Goal: Information Seeking & Learning: Learn about a topic

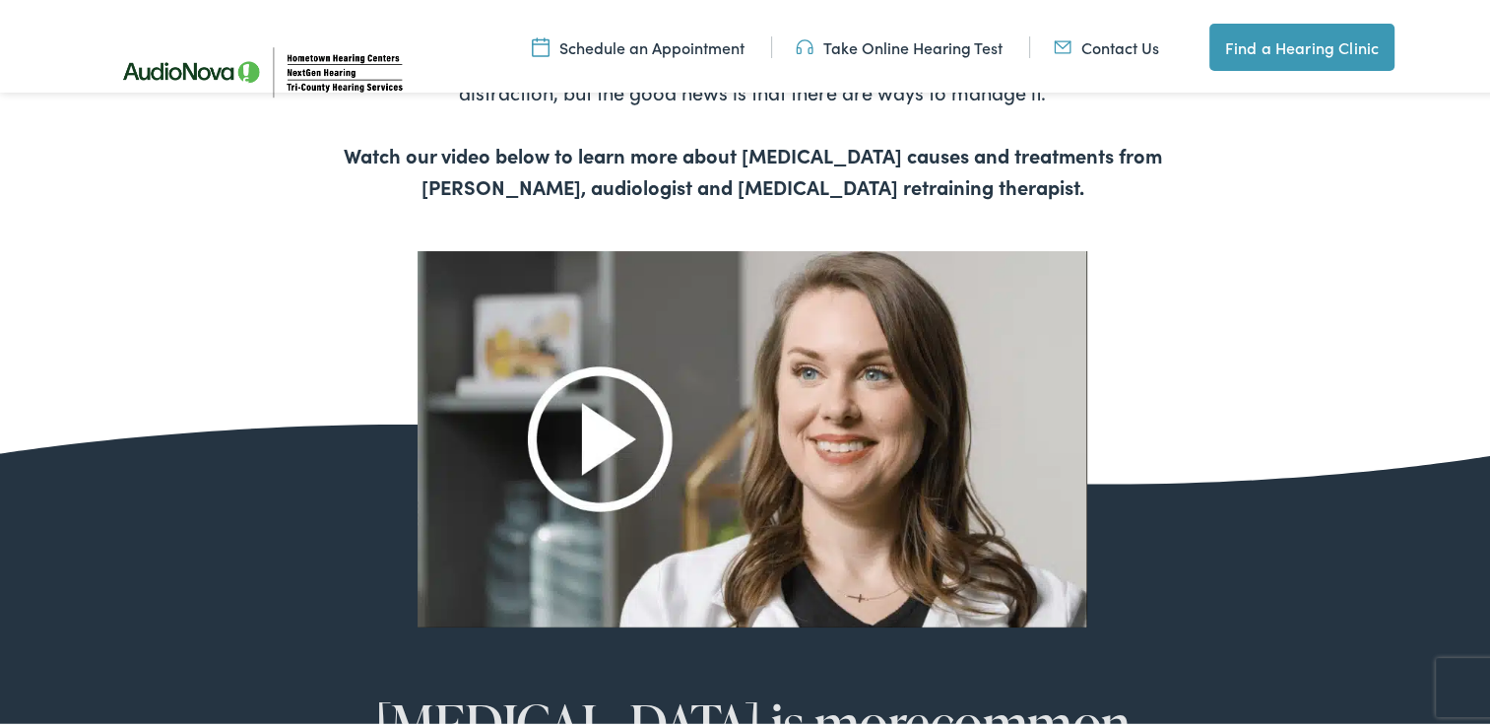
scroll to position [1182, 0]
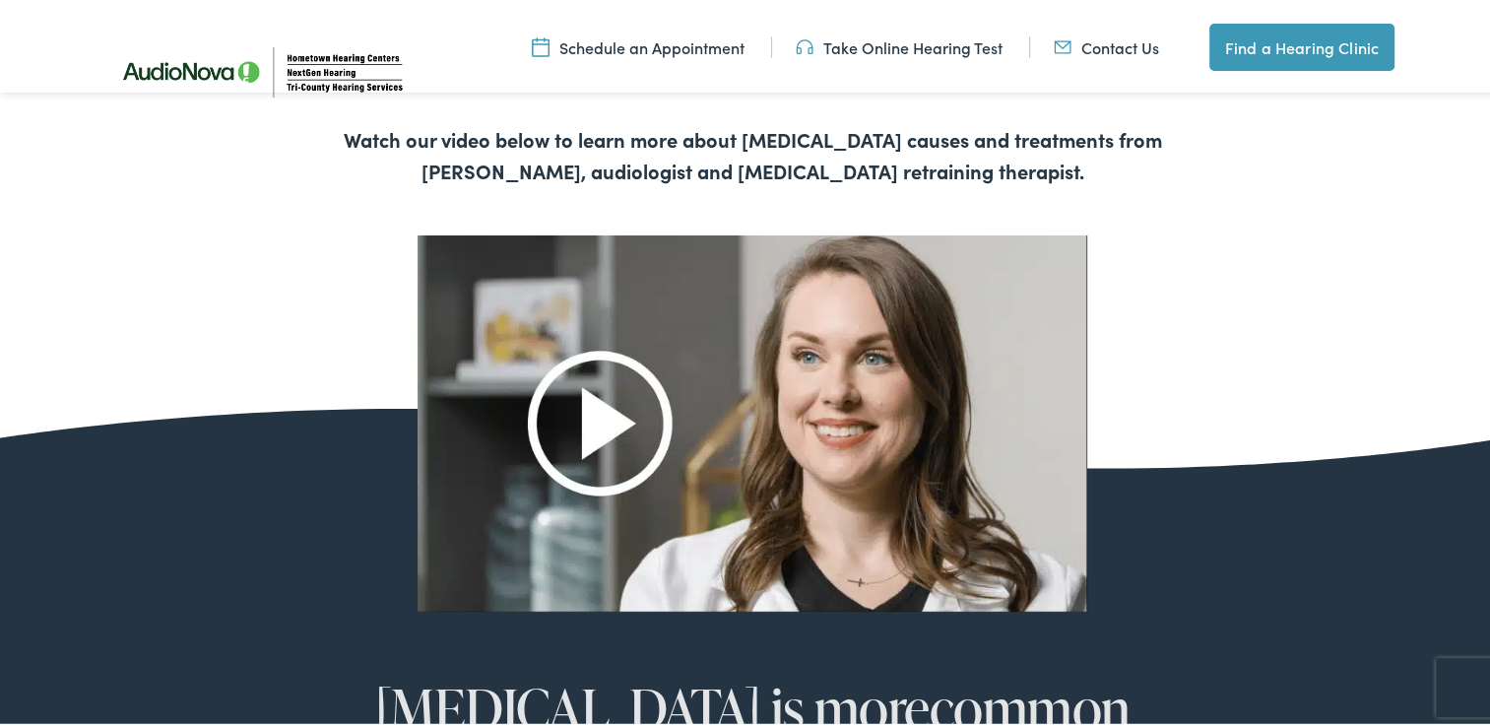
click at [591, 435] on img at bounding box center [753, 419] width 670 height 376
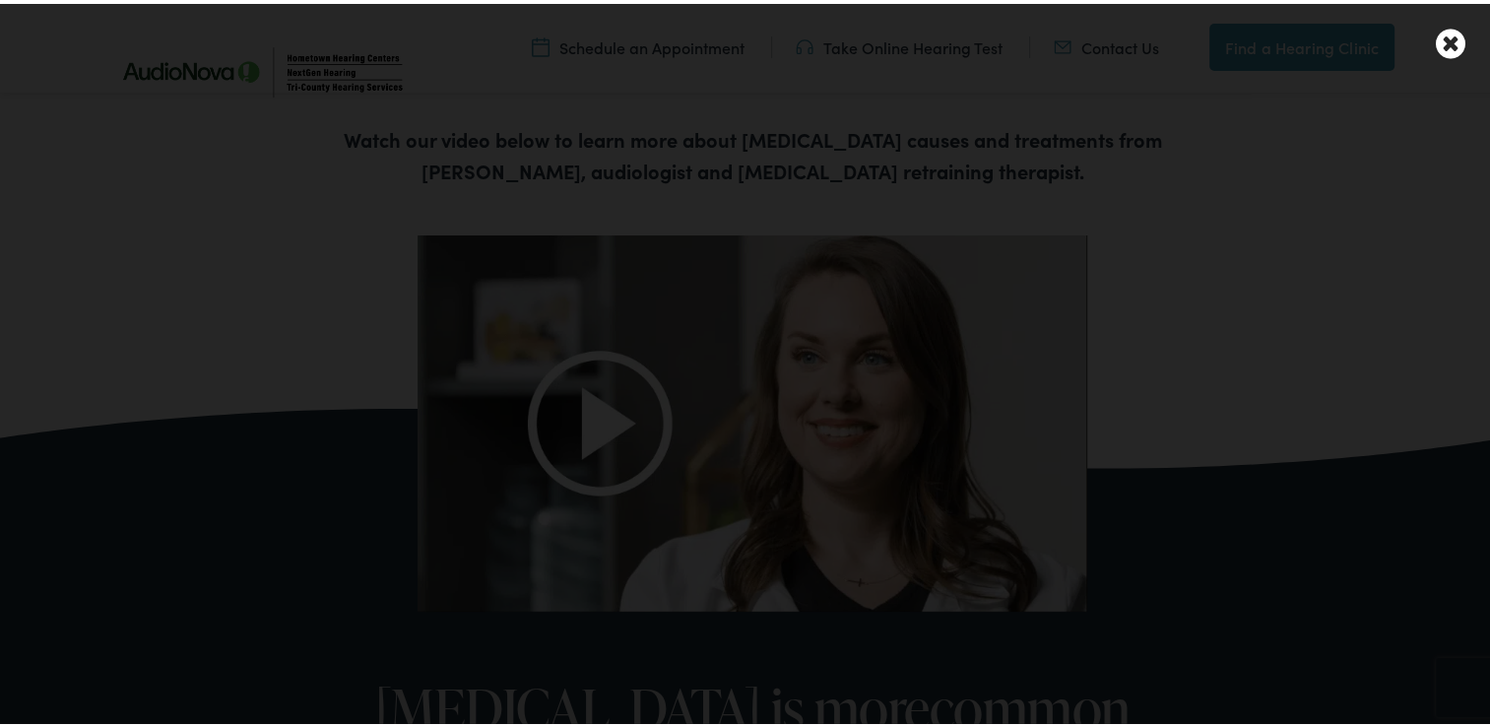
click at [165, 233] on div at bounding box center [752, 363] width 1505 height 727
click at [1436, 41] on icon at bounding box center [1451, 40] width 30 height 34
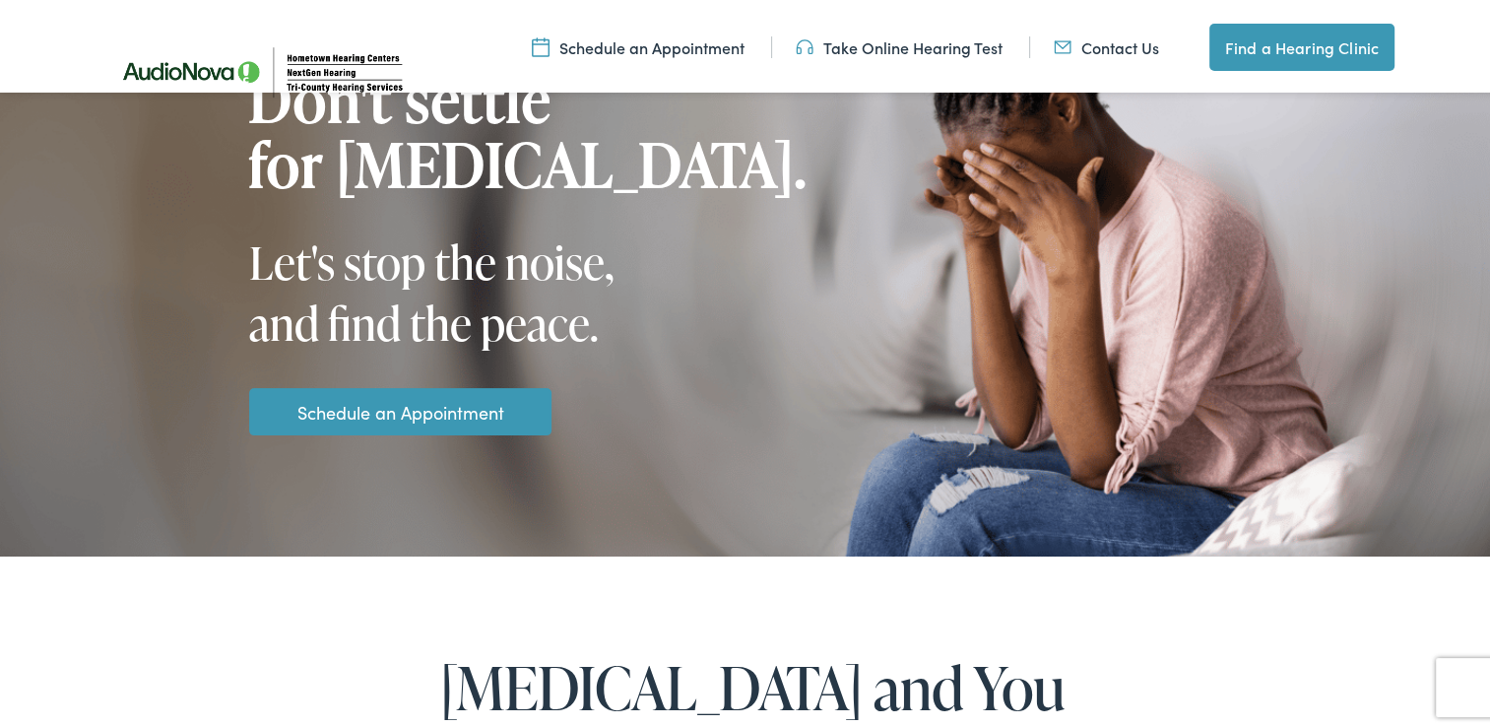
scroll to position [0, 0]
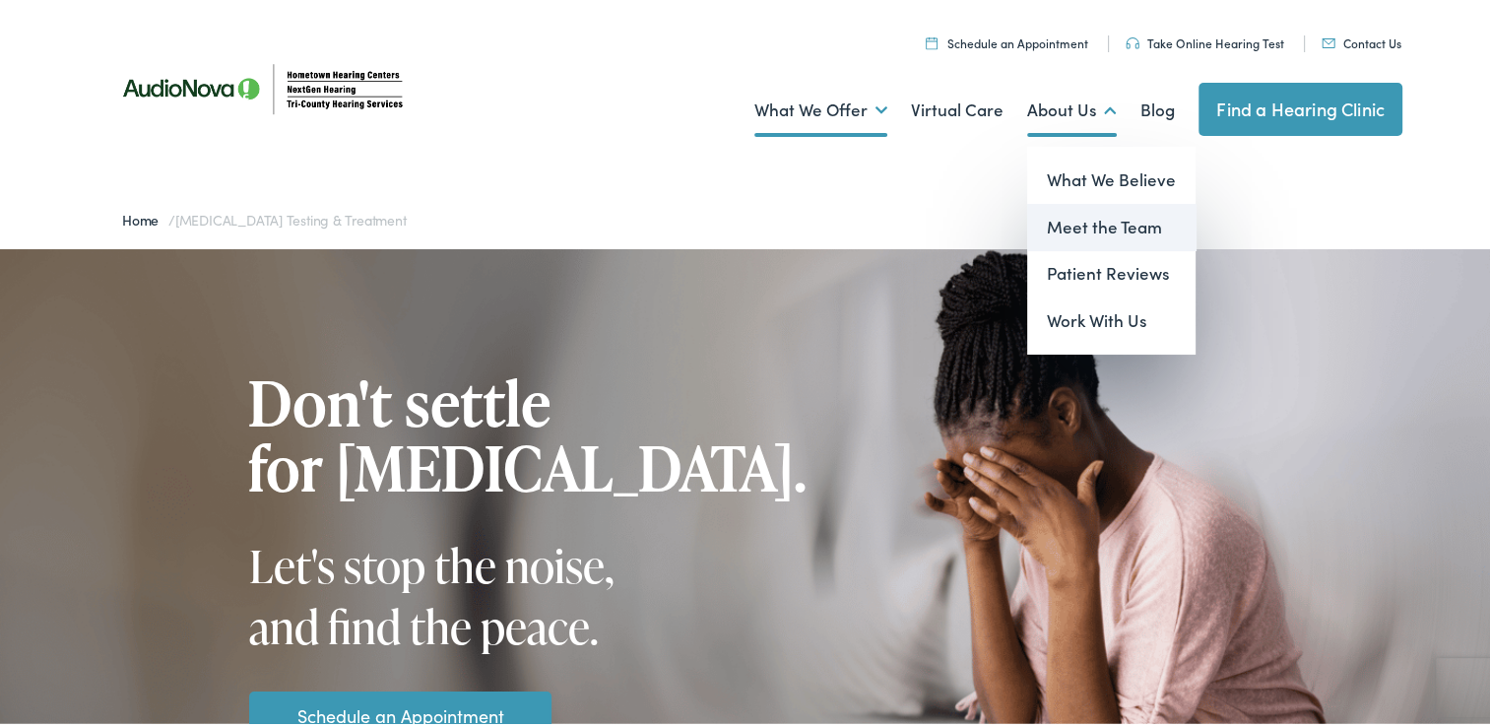
click at [1082, 220] on link "Meet the Team" at bounding box center [1111, 223] width 168 height 47
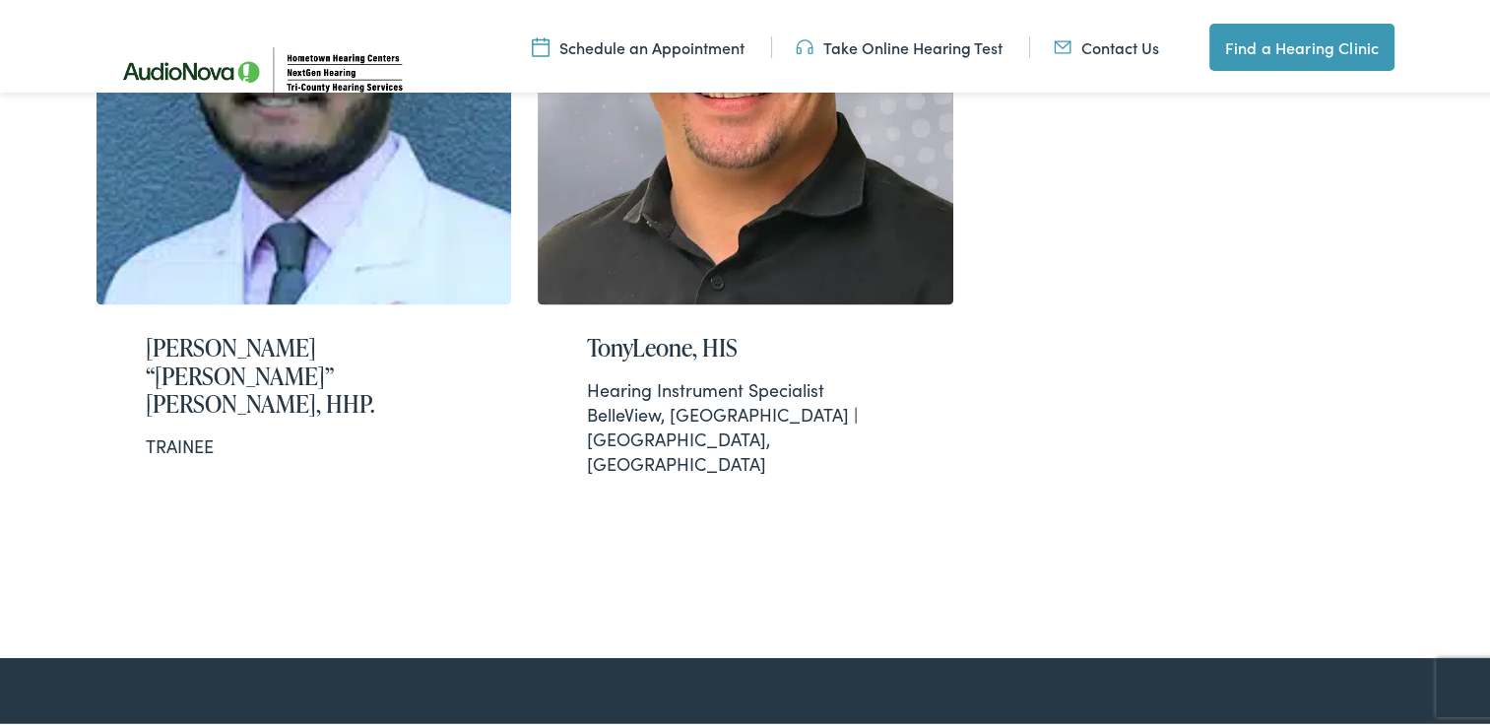
scroll to position [3152, 0]
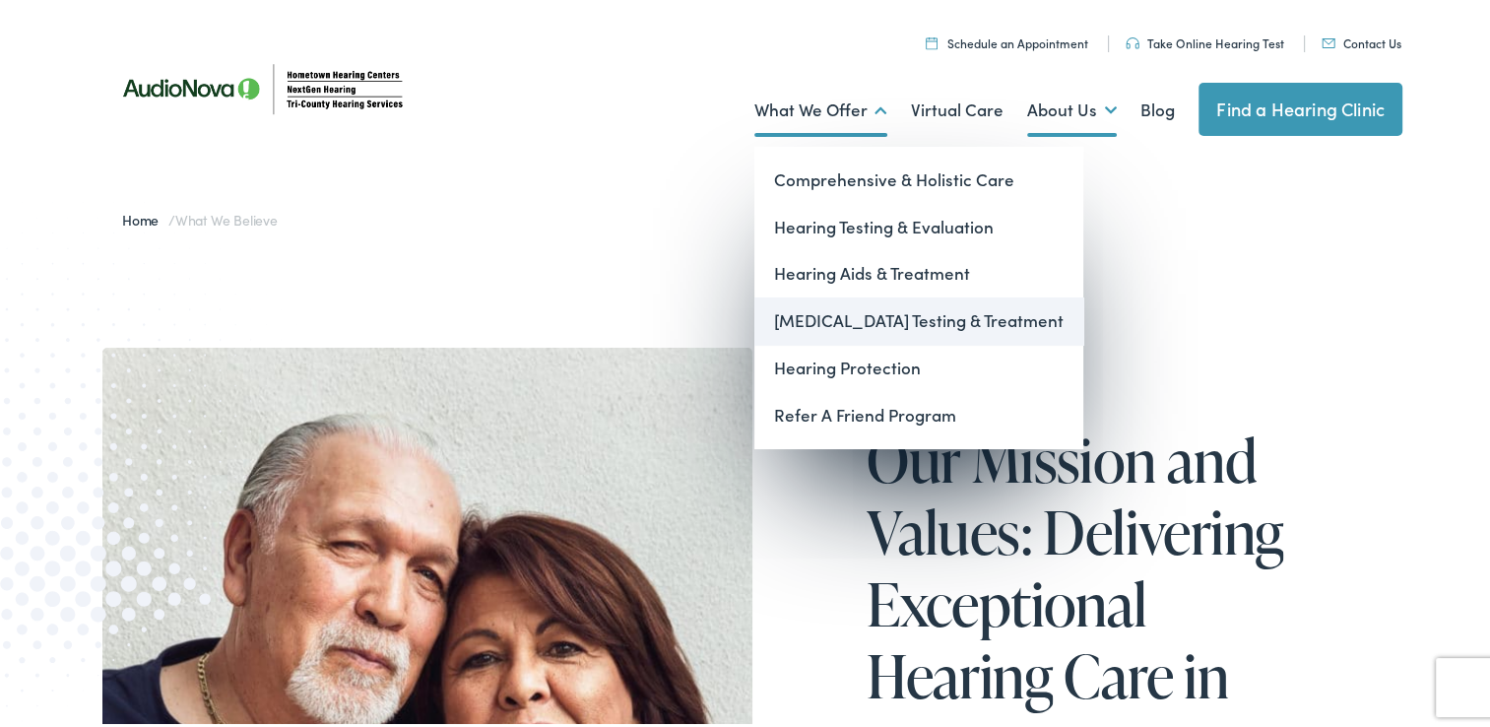
click at [847, 317] on link "[MEDICAL_DATA] Testing & Treatment" at bounding box center [918, 316] width 329 height 47
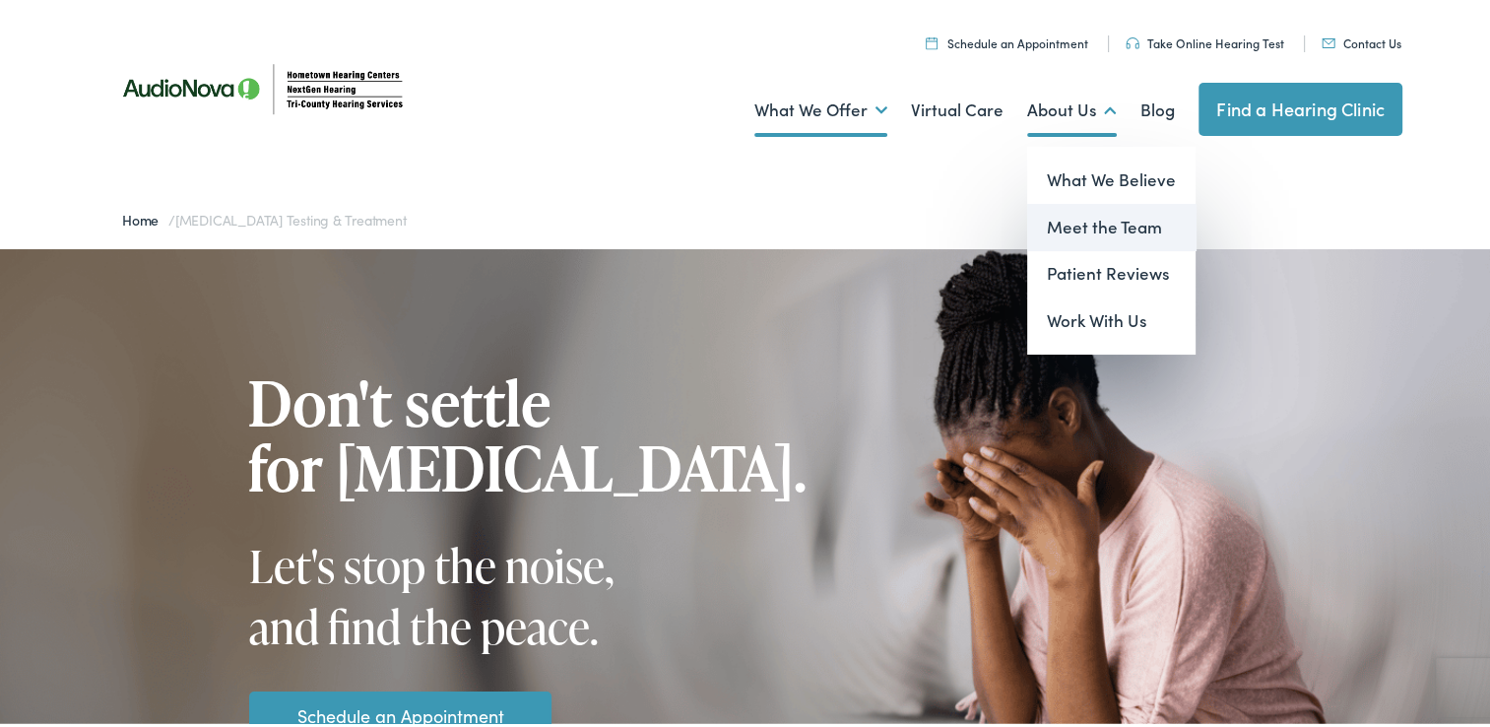
click at [1109, 222] on link "Meet the Team" at bounding box center [1111, 223] width 168 height 47
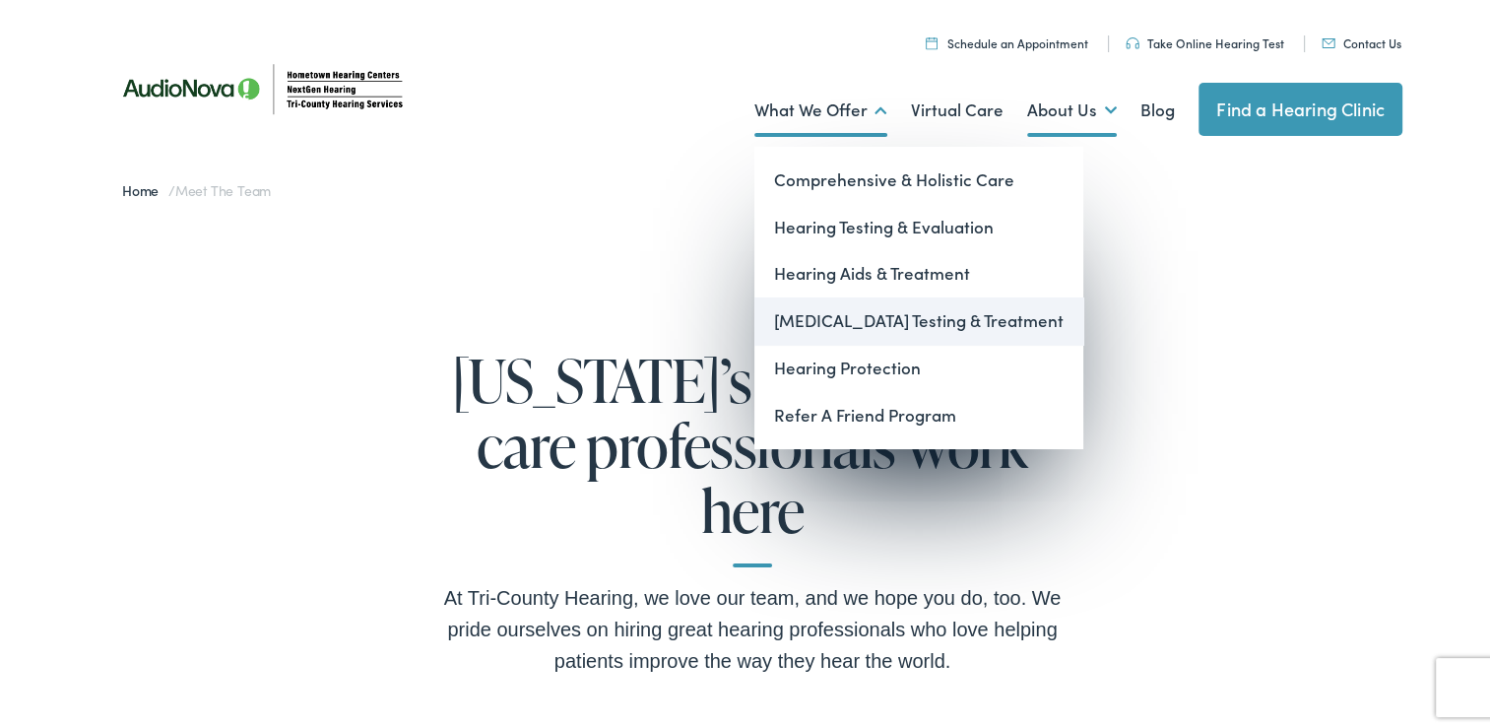
click at [835, 320] on link "[MEDICAL_DATA] Testing & Treatment" at bounding box center [918, 316] width 329 height 47
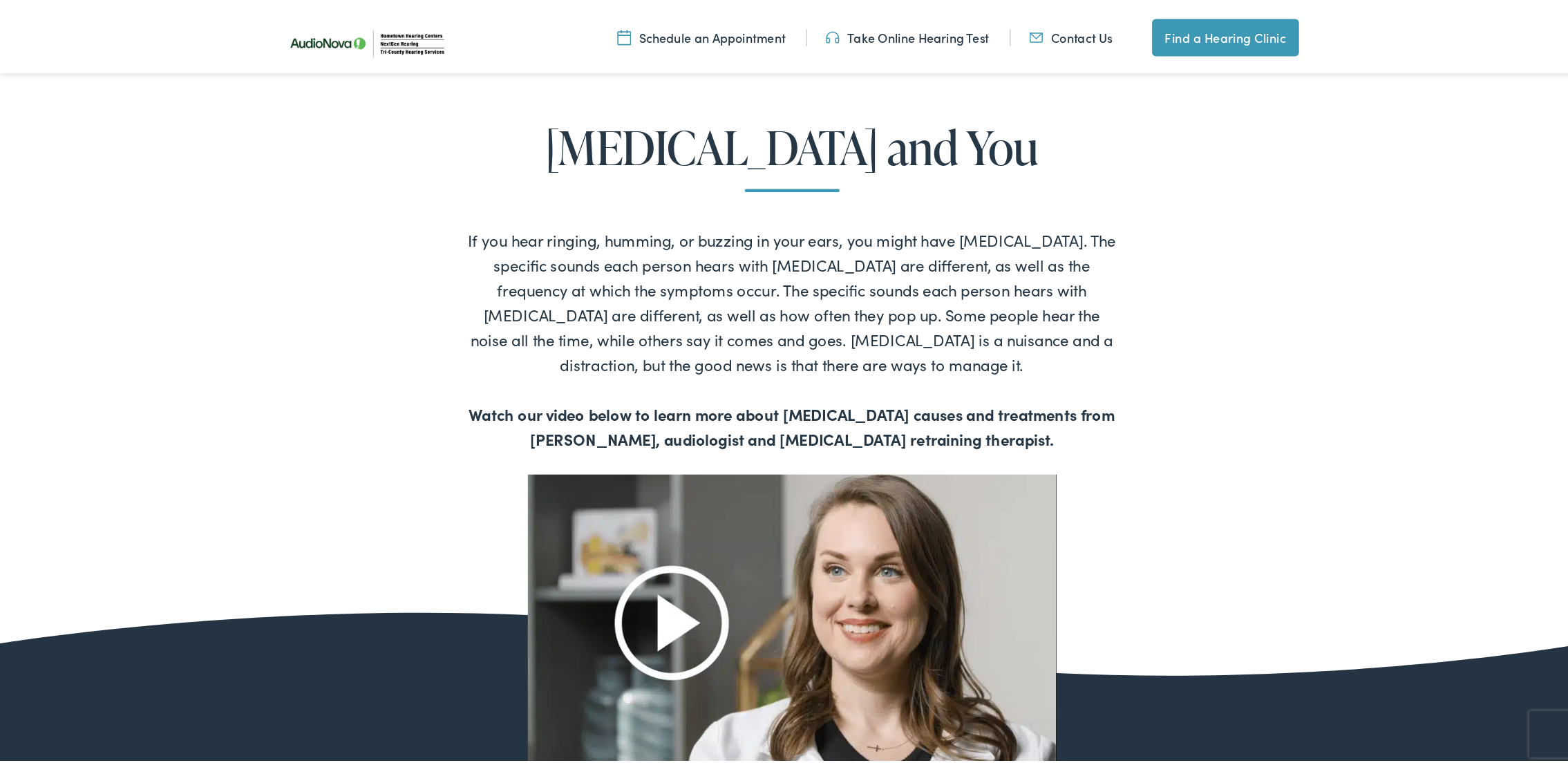
scroll to position [673, 0]
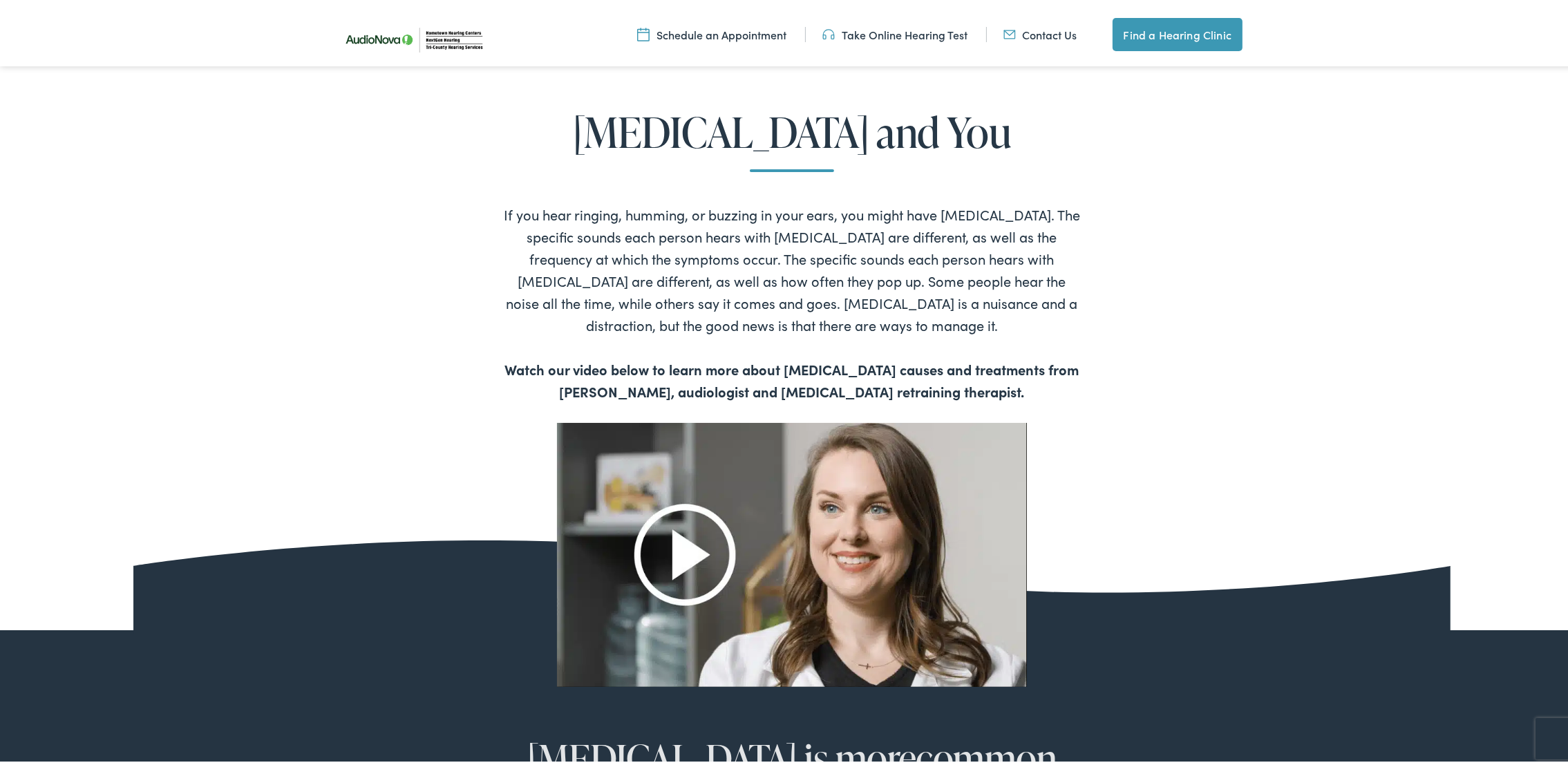
drag, startPoint x: 1333, startPoint y: 0, endPoint x: 1106, endPoint y: 158, distance: 276.6
click at [1045, 158] on h2 "[MEDICAL_DATA] and You" at bounding box center [792, 137] width 746 height 63
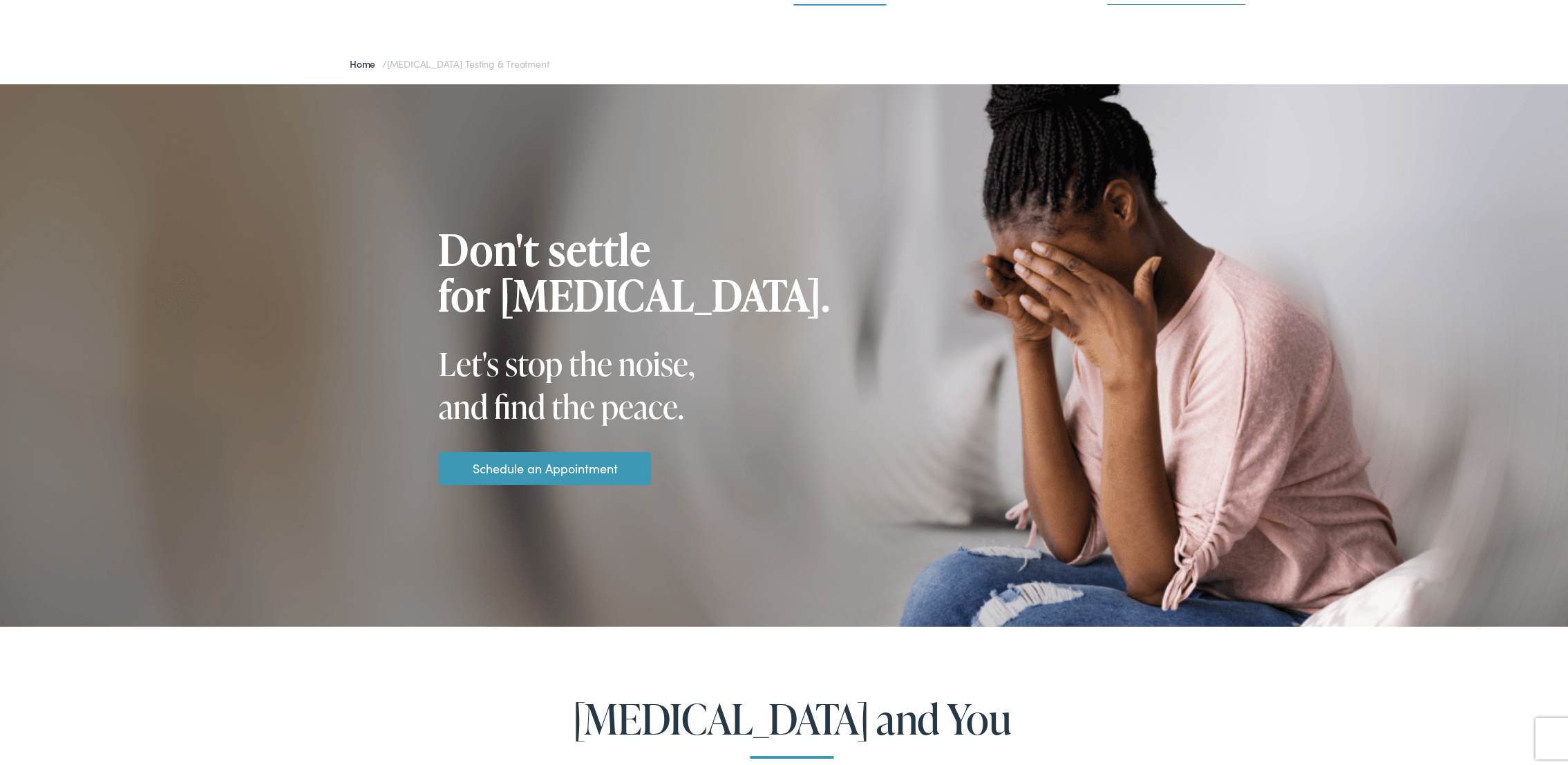
scroll to position [0, 0]
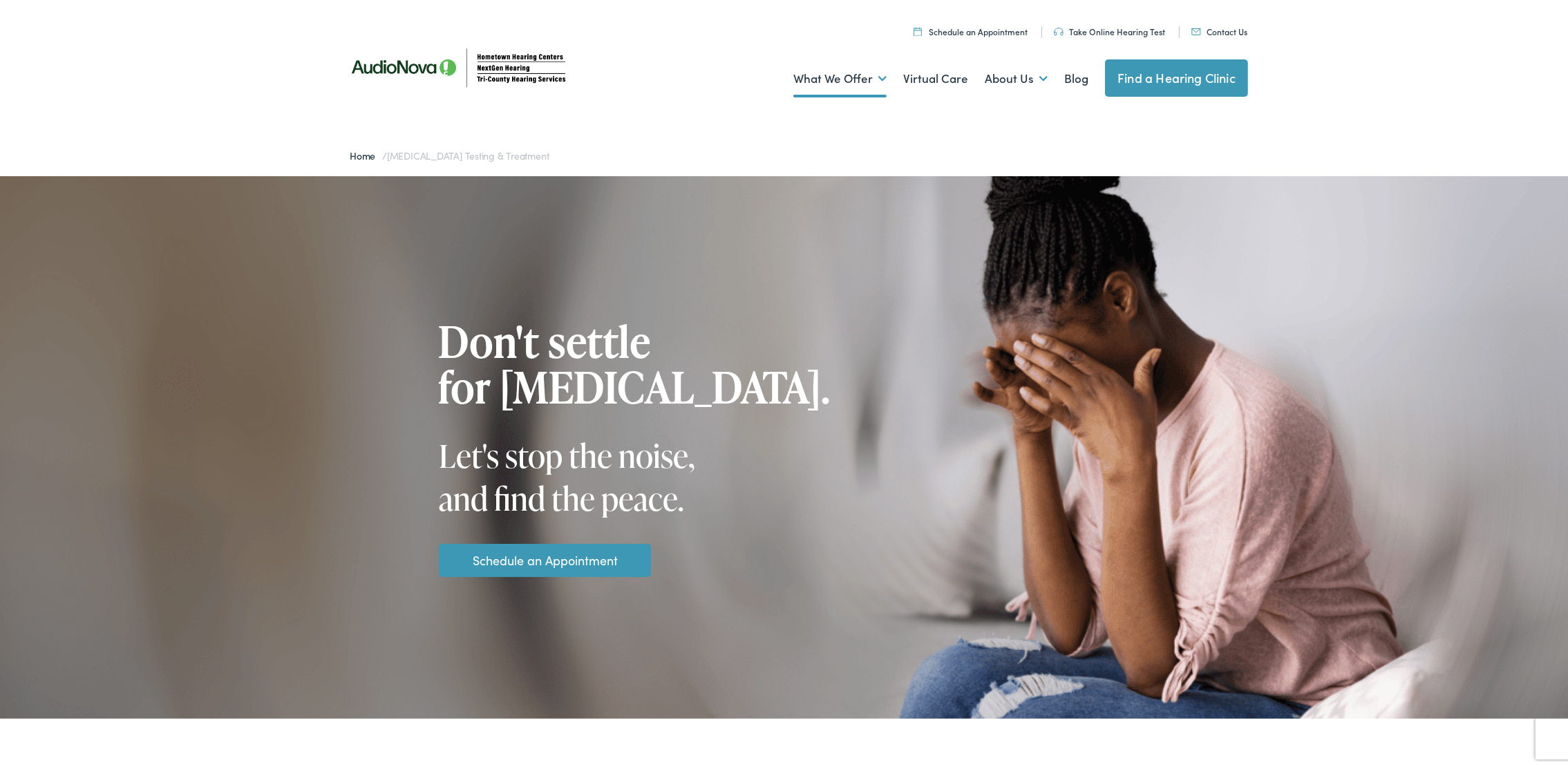
click at [1045, 25] on link "Contact Us" at bounding box center [1219, 27] width 56 height 12
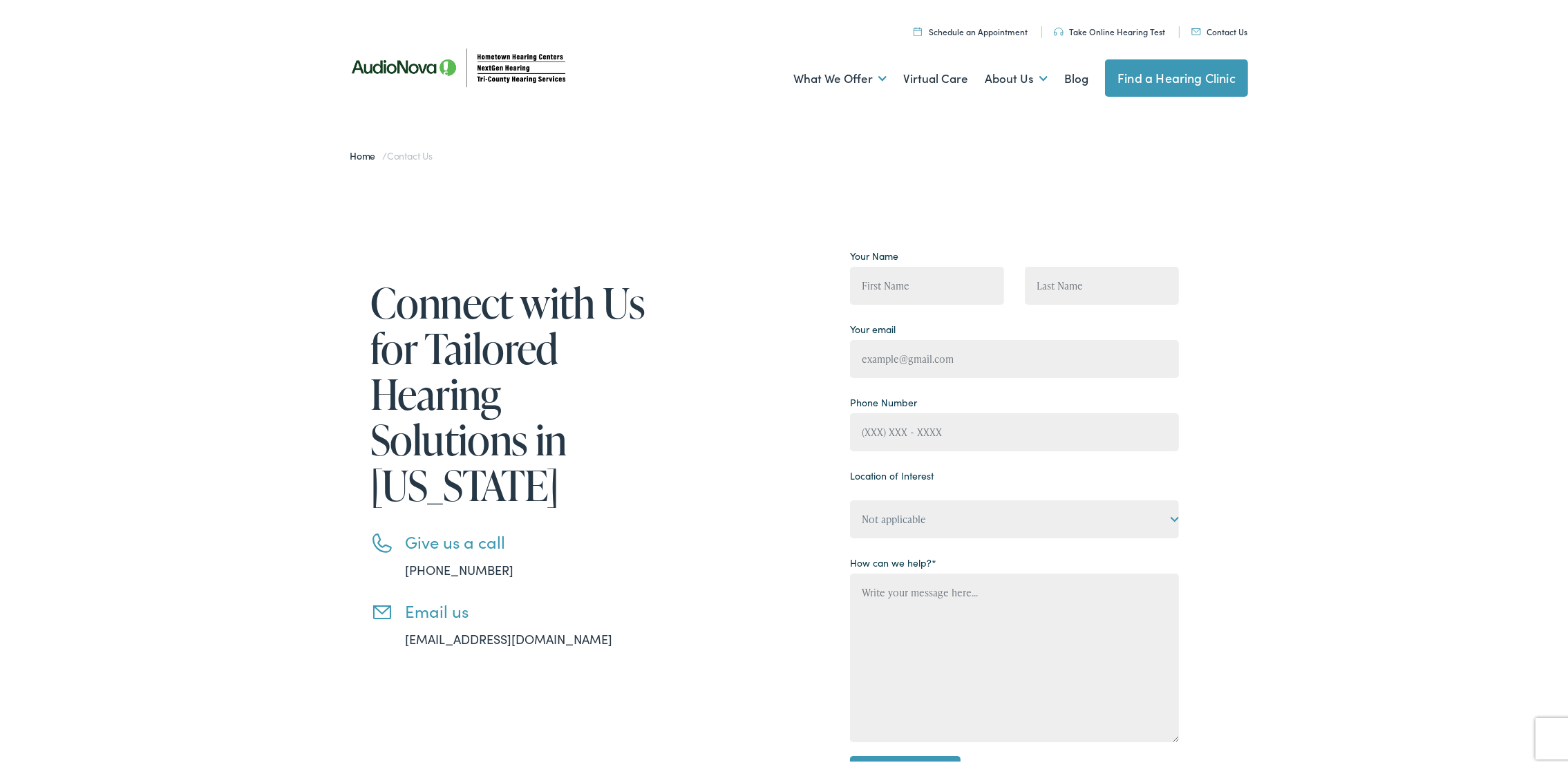
click at [434, 62] on img at bounding box center [460, 63] width 249 height 88
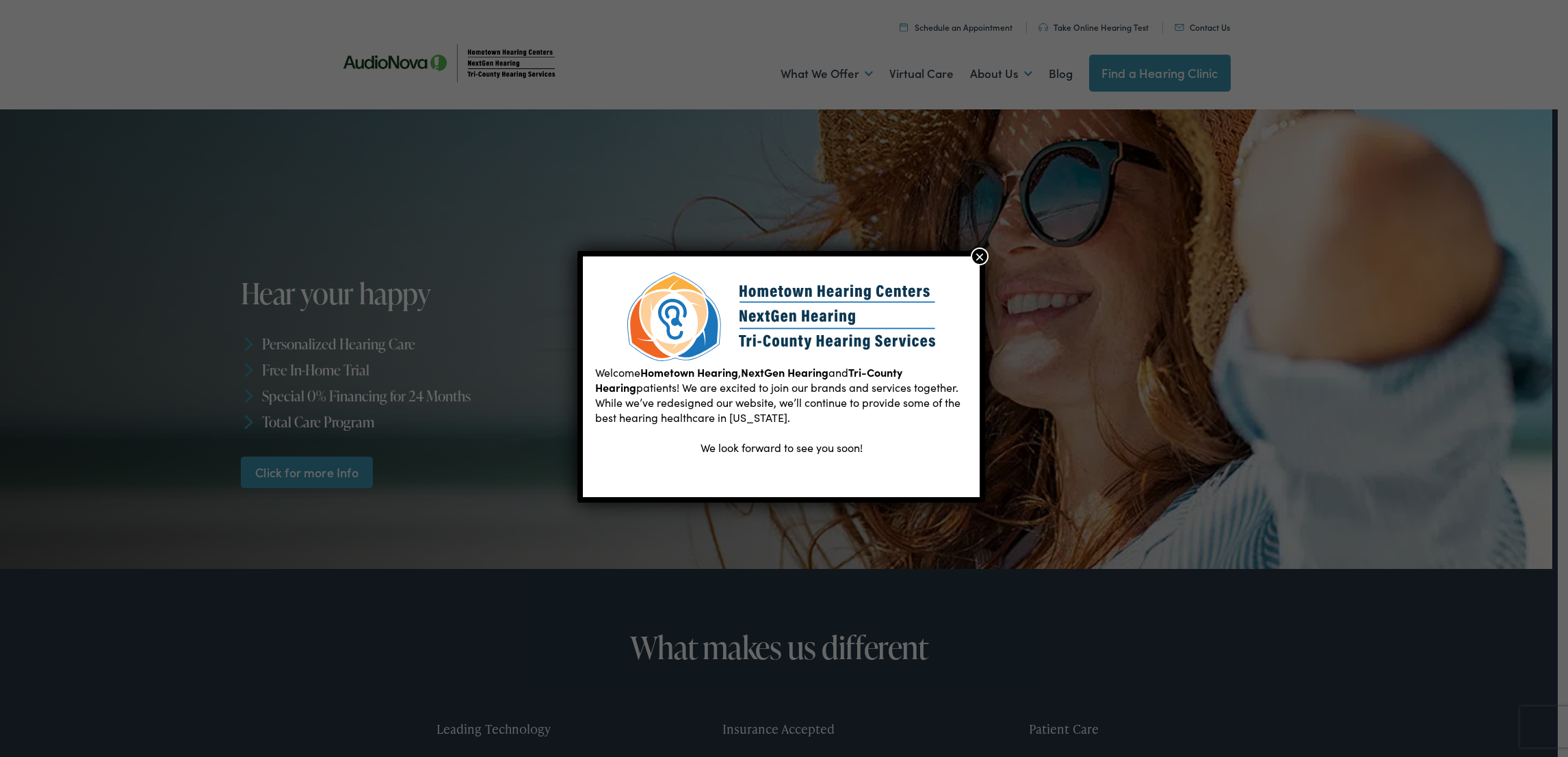
click at [977, 255] on button "×" at bounding box center [980, 257] width 18 height 18
